Goal: Use online tool/utility: Utilize a website feature to perform a specific function

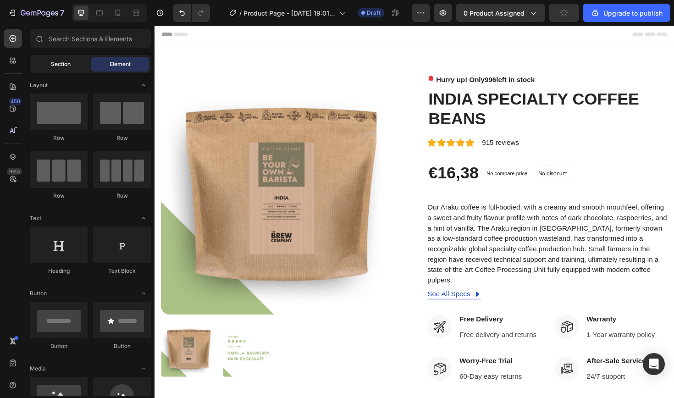
click at [64, 61] on span "Section" at bounding box center [61, 64] width 20 height 8
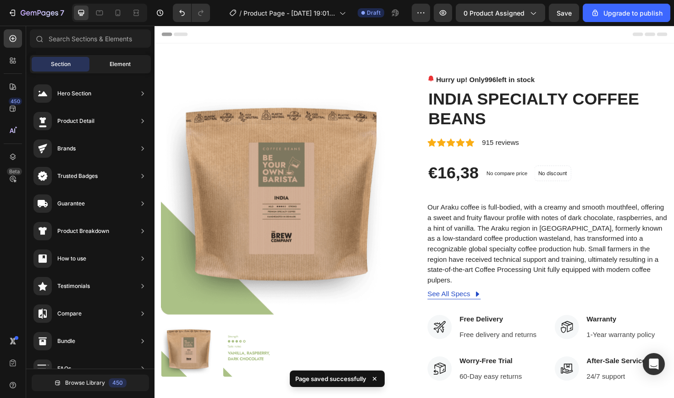
click at [123, 63] on span "Element" at bounding box center [120, 64] width 21 height 8
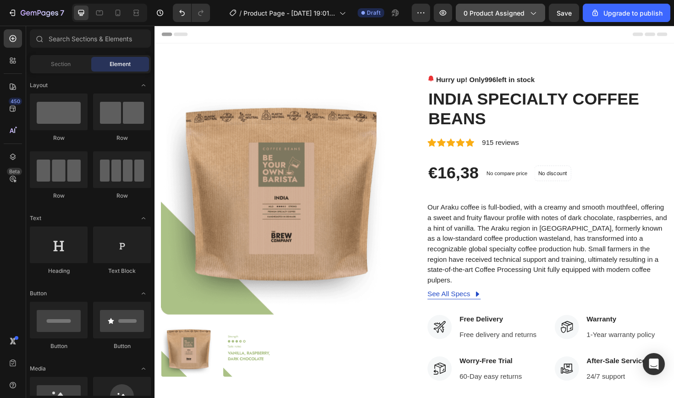
click at [535, 11] on icon "button" at bounding box center [532, 12] width 9 height 9
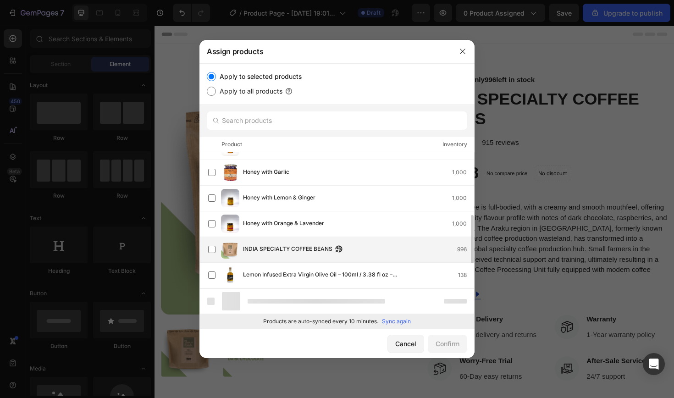
scroll to position [352, 0]
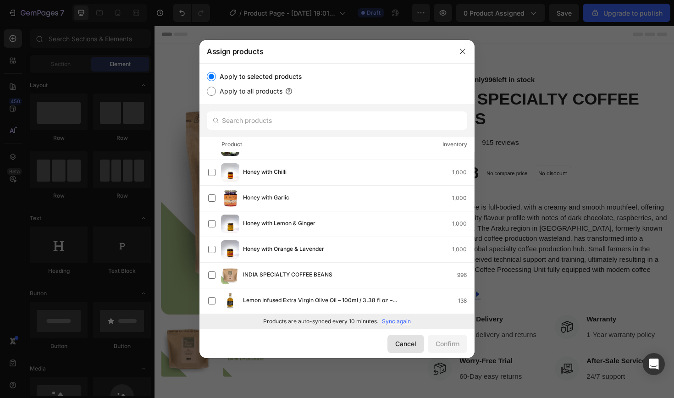
click at [401, 345] on div "Cancel" at bounding box center [405, 344] width 21 height 10
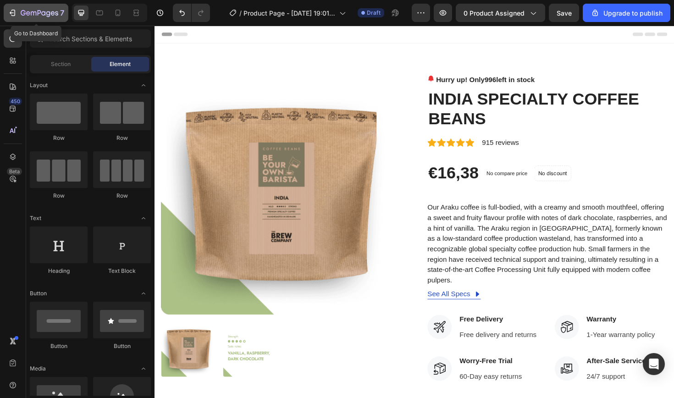
click at [7, 10] on button "7" at bounding box center [36, 13] width 65 height 18
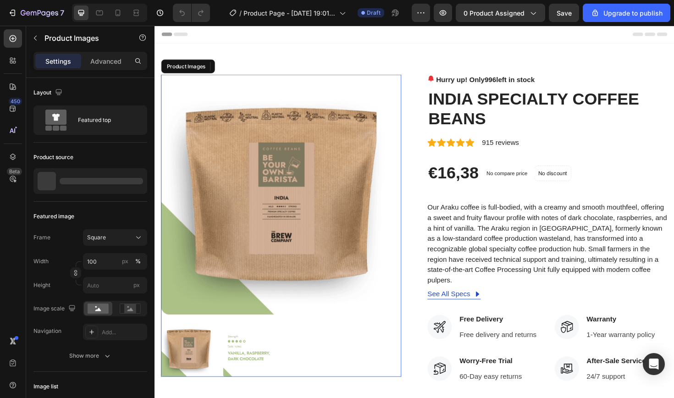
click at [287, 196] on img at bounding box center [288, 205] width 255 height 255
click at [251, 68] on div at bounding box center [247, 68] width 11 height 11
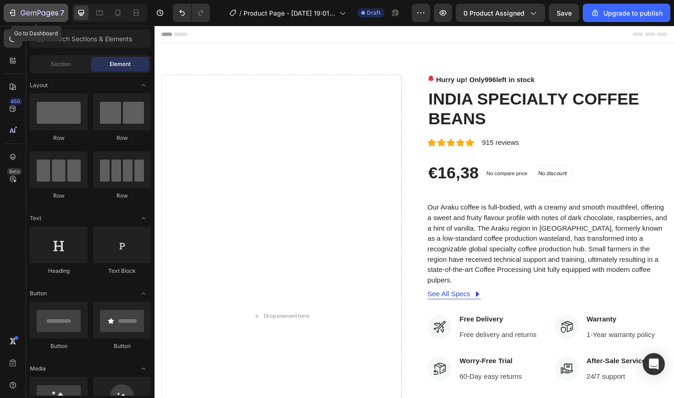
click at [9, 15] on icon "button" at bounding box center [12, 12] width 9 height 9
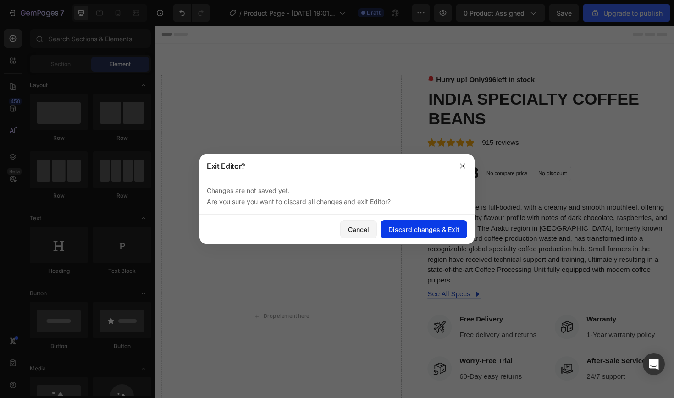
click at [420, 232] on div "Discard changes & Exit" at bounding box center [423, 230] width 71 height 10
